Goal: Task Accomplishment & Management: Complete application form

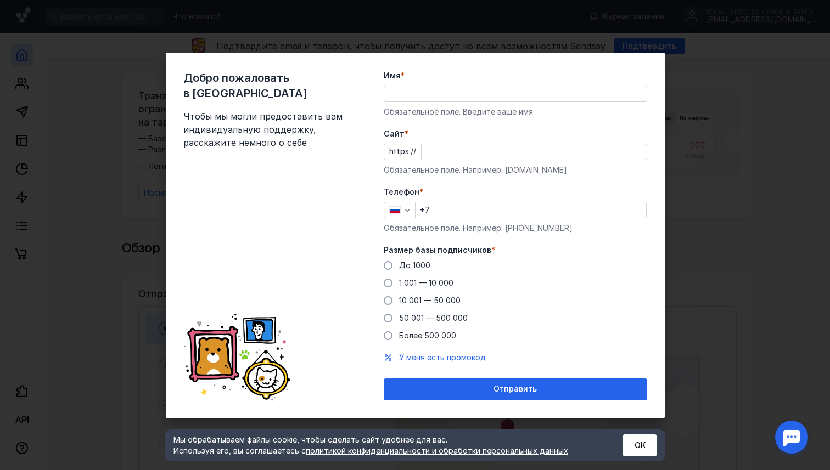
click at [436, 93] on input "Имя *" at bounding box center [515, 93] width 262 height 15
type input "[PERSON_NAME]"
click at [417, 153] on div "https://" at bounding box center [515, 152] width 263 height 16
click at [431, 153] on input "Cайт *" at bounding box center [534, 151] width 225 height 15
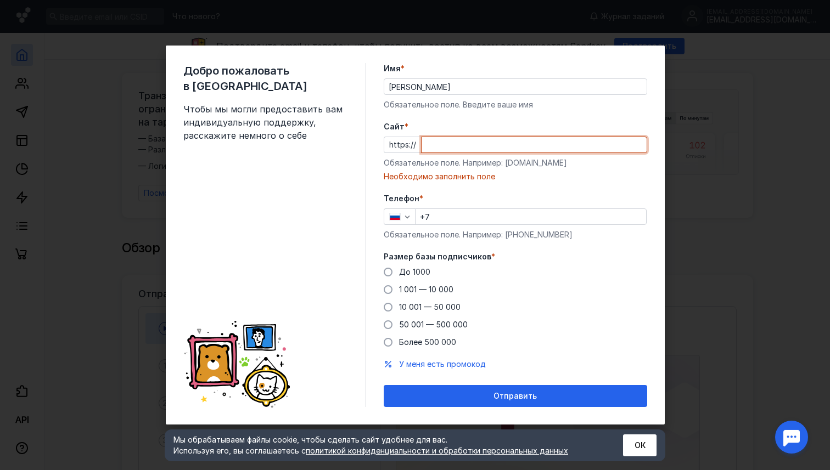
paste input "[DOMAIN_NAME]"
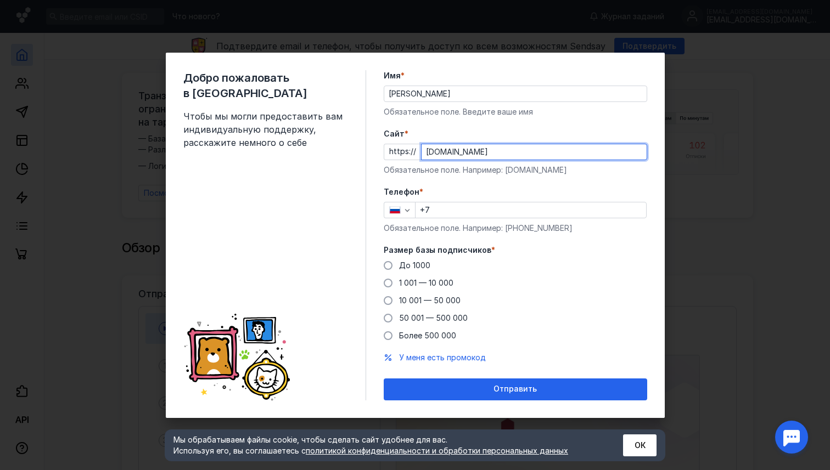
type input "[DOMAIN_NAME]"
click at [437, 212] on input "+7" at bounding box center [530, 210] width 231 height 15
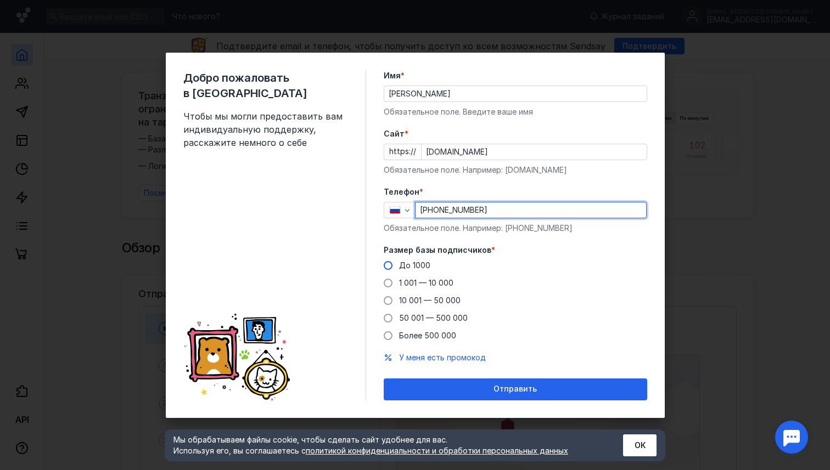
type input "[PHONE_NUMBER]"
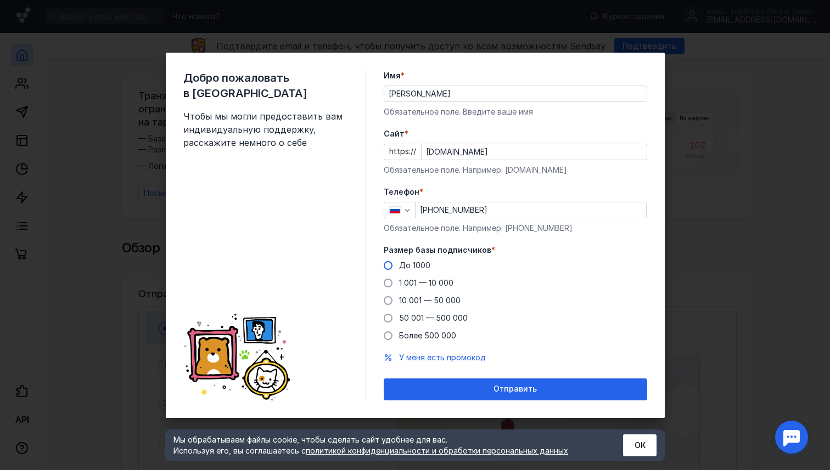
click at [386, 264] on span at bounding box center [388, 265] width 9 height 9
click at [0, 0] on input "До 1000" at bounding box center [0, 0] width 0 height 0
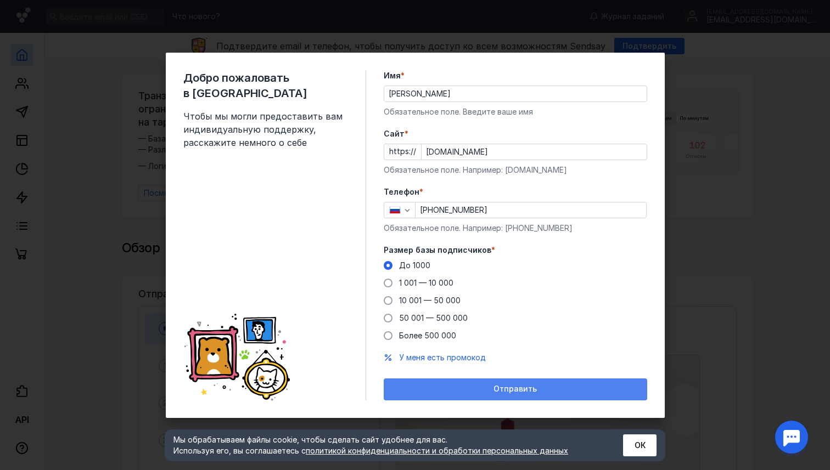
click at [430, 394] on div "Отправить" at bounding box center [515, 390] width 263 height 22
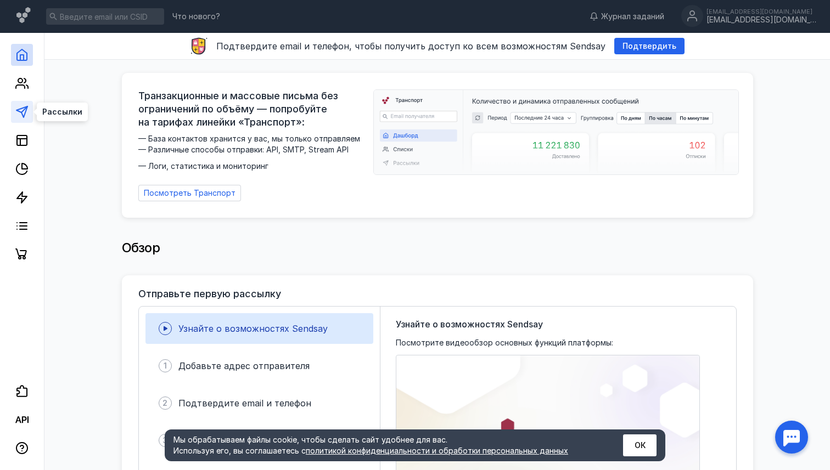
click at [27, 111] on icon at bounding box center [21, 111] width 13 height 13
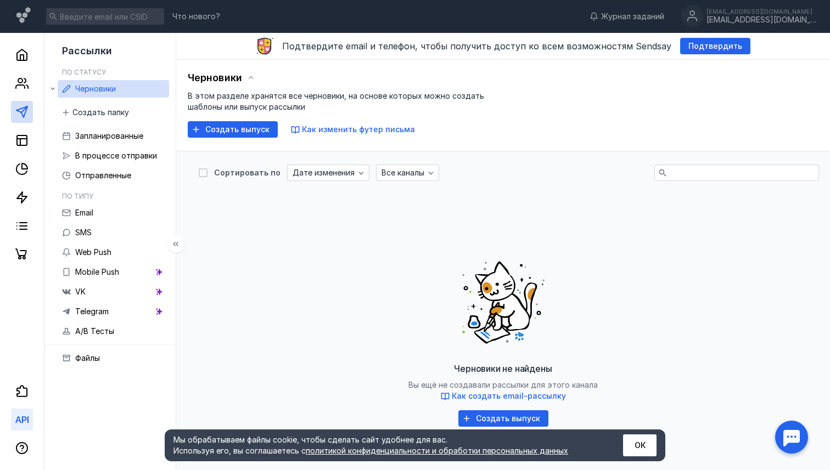
click at [26, 418] on icon at bounding box center [24, 420] width 5 height 7
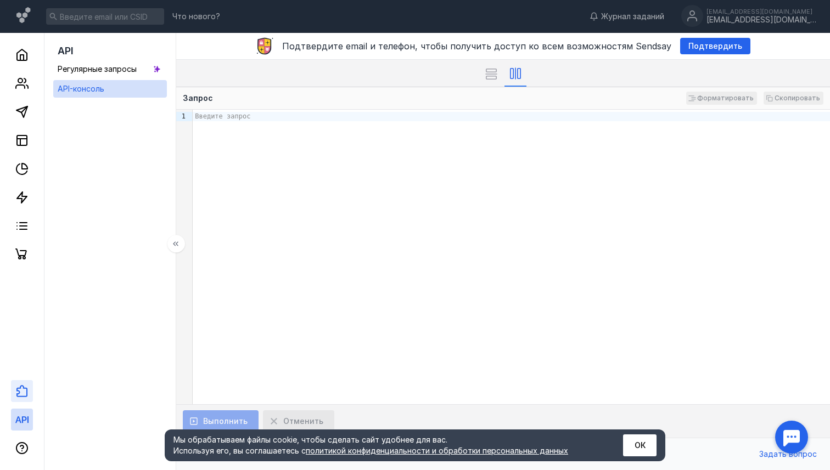
click at [24, 401] on link at bounding box center [22, 391] width 22 height 22
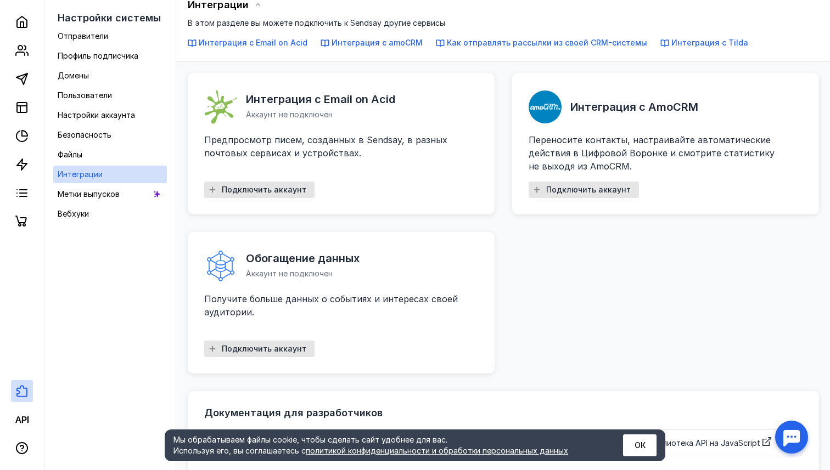
scroll to position [114, 0]
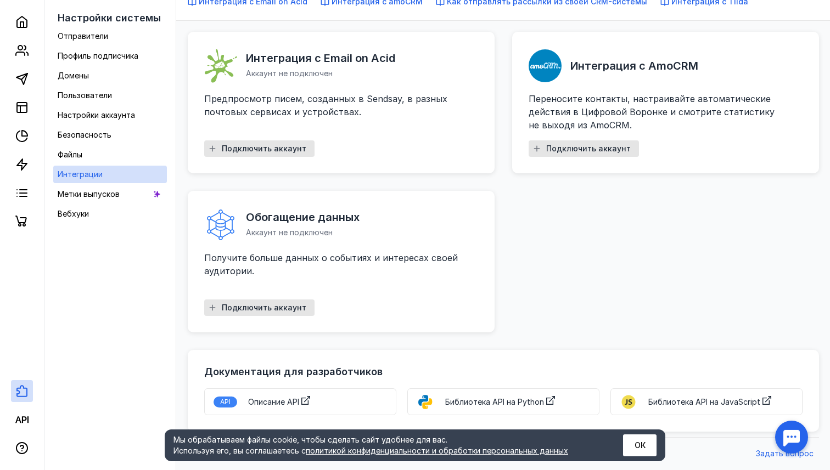
click at [290, 401] on span "Описание API" at bounding box center [273, 401] width 51 height 9
click at [25, 423] on icon at bounding box center [21, 419] width 13 height 13
